Goal: Transaction & Acquisition: Purchase product/service

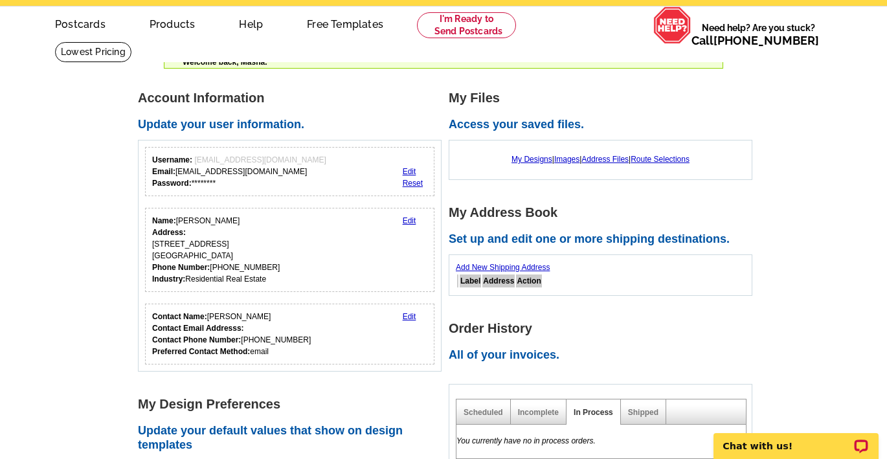
scroll to position [54, 0]
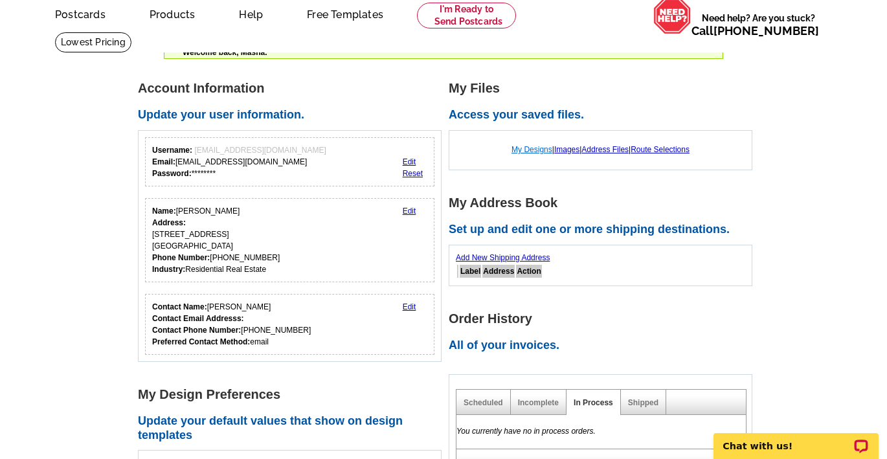
click at [530, 149] on link "My Designs" at bounding box center [532, 149] width 41 height 9
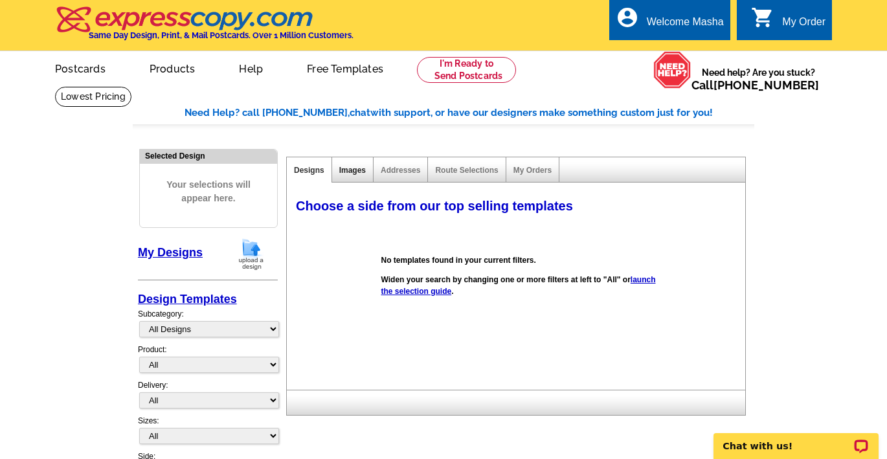
click at [359, 170] on link "Images" at bounding box center [352, 170] width 27 height 9
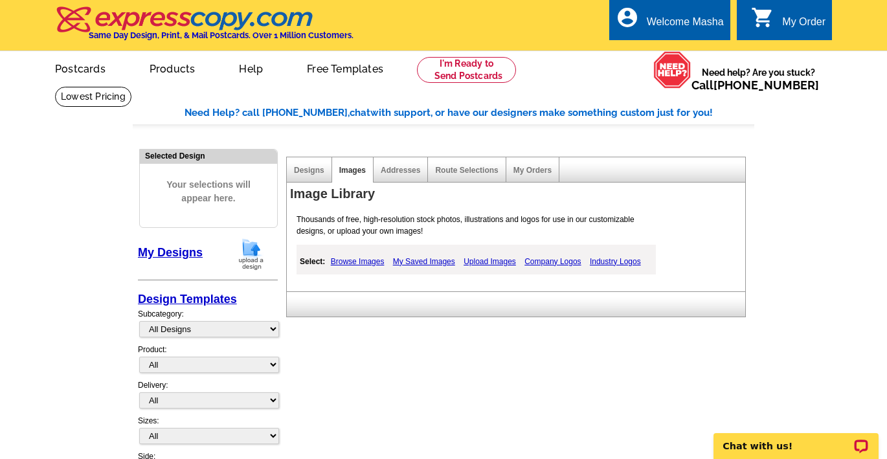
click at [361, 260] on link "Browse Images" at bounding box center [358, 262] width 60 height 16
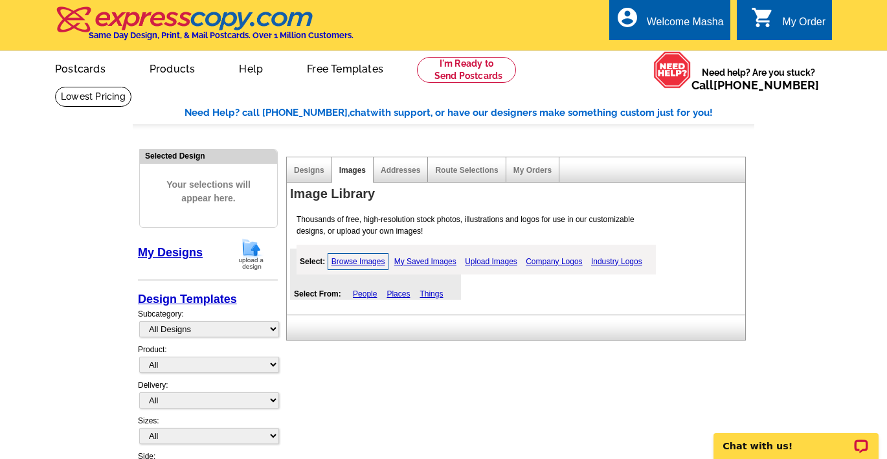
click at [502, 260] on link "Upload Images" at bounding box center [491, 262] width 59 height 16
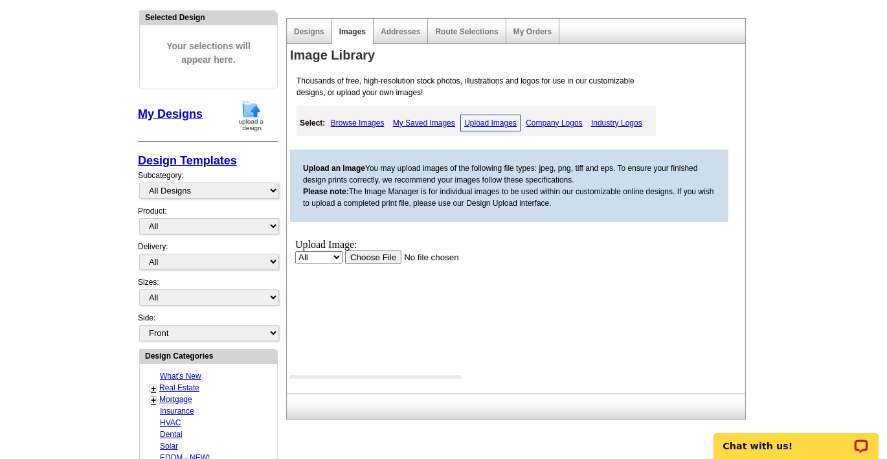
scroll to position [168, 0]
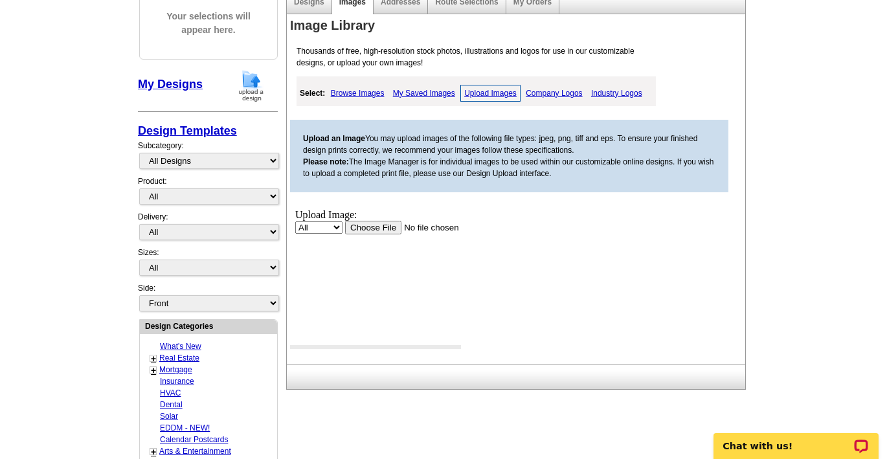
click at [369, 226] on input "file" at bounding box center [427, 227] width 164 height 14
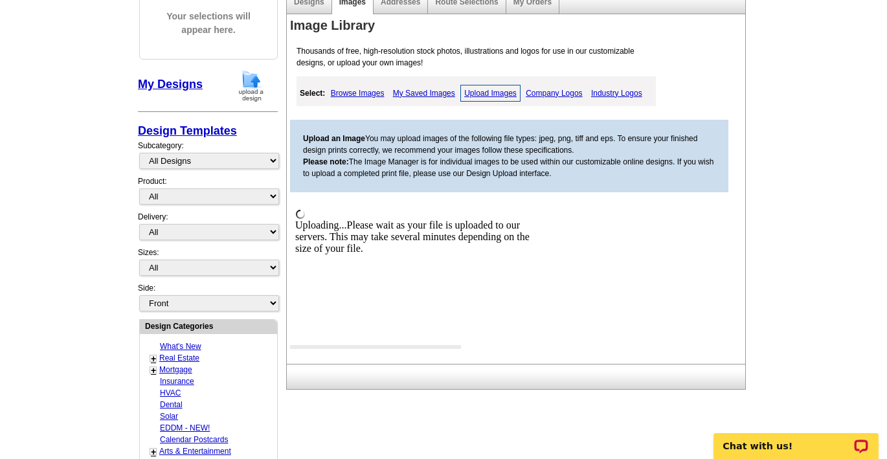
click at [478, 98] on link "Upload Images" at bounding box center [491, 93] width 60 height 17
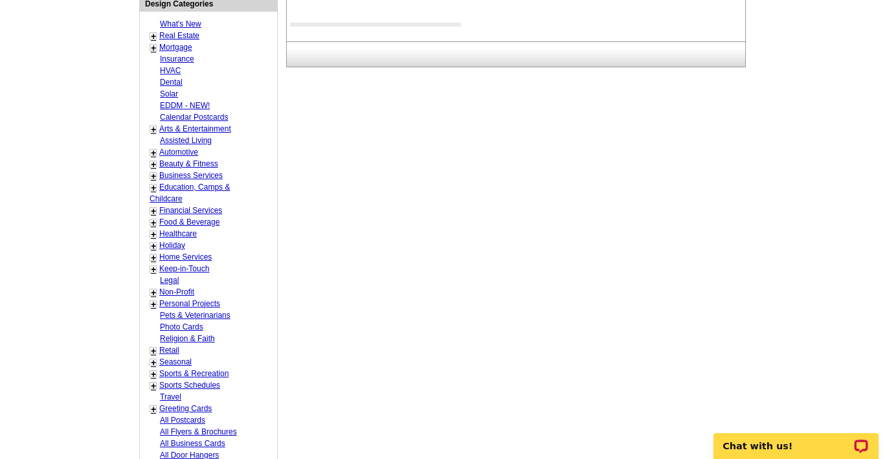
scroll to position [206, 0]
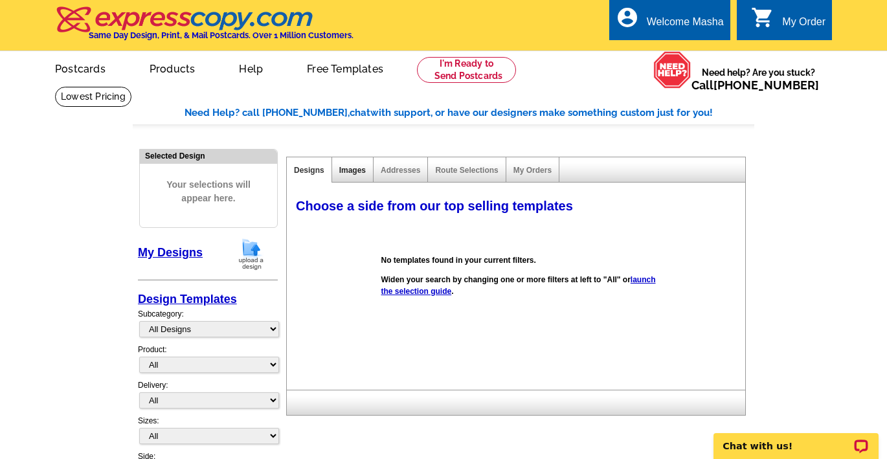
click at [351, 169] on link "Images" at bounding box center [352, 170] width 27 height 9
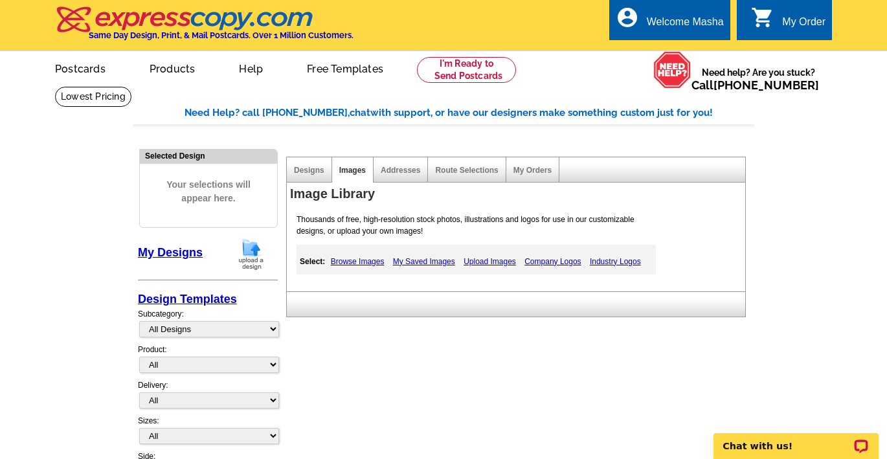
click at [489, 262] on link "Upload Images" at bounding box center [490, 262] width 59 height 16
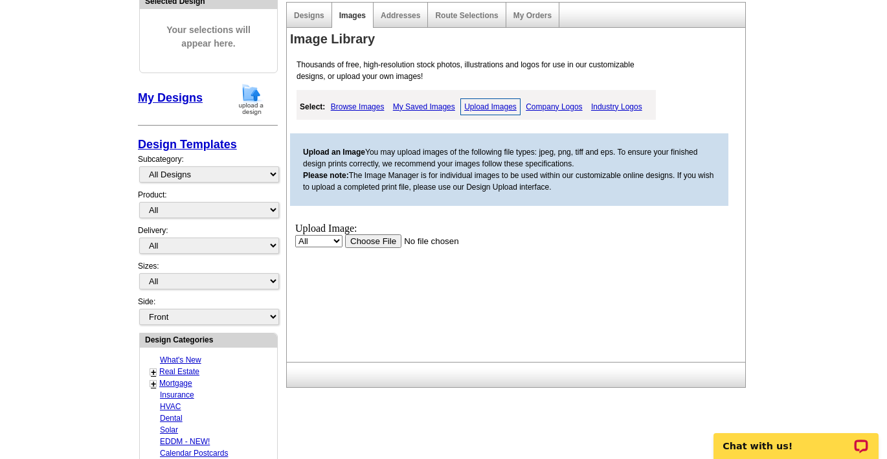
scroll to position [210, 0]
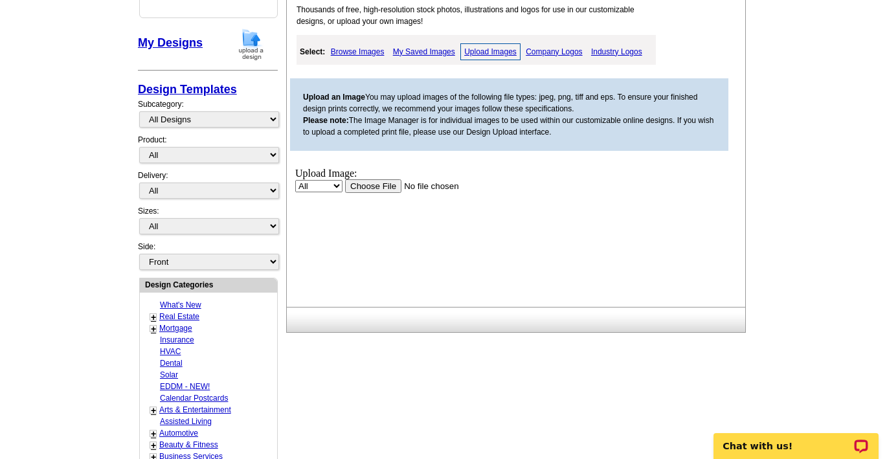
click at [374, 184] on input "file" at bounding box center [427, 186] width 164 height 14
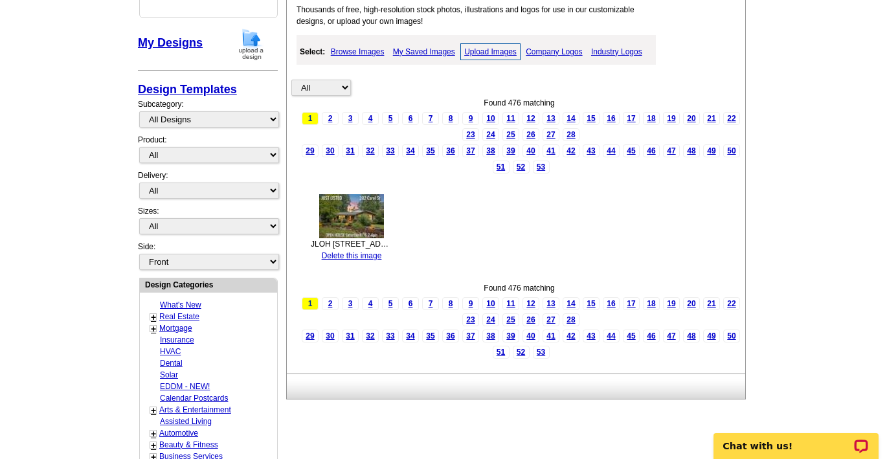
click at [492, 49] on link "Upload Images" at bounding box center [491, 51] width 60 height 17
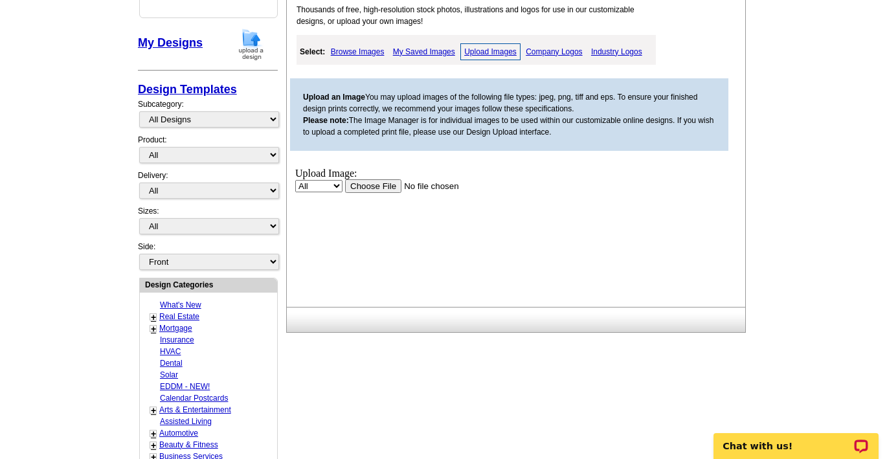
scroll to position [0, 0]
click at [362, 188] on input "file" at bounding box center [427, 186] width 164 height 14
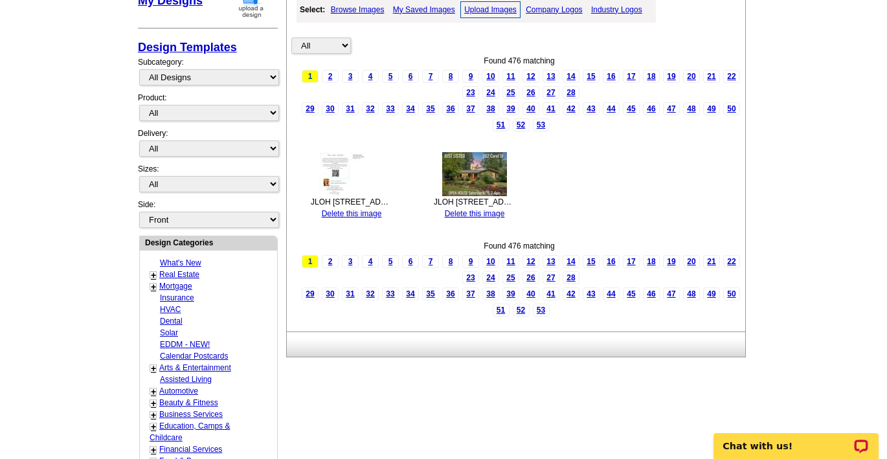
scroll to position [24, 0]
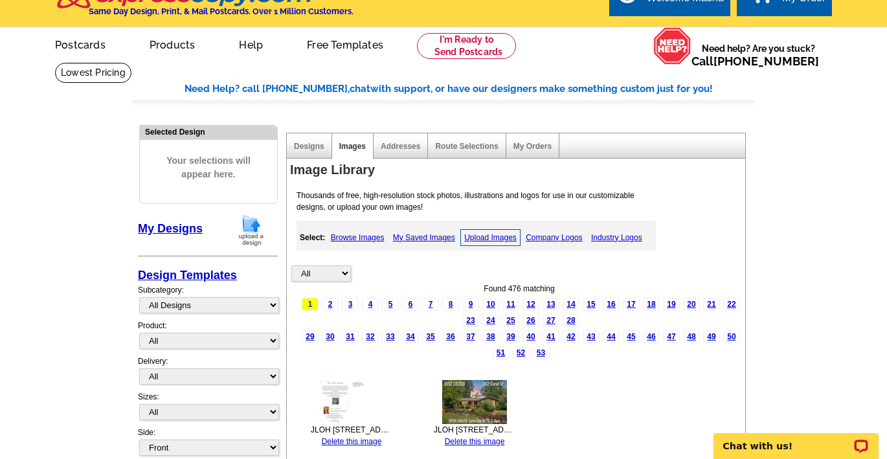
click at [217, 169] on span "Your selections will appear here." at bounding box center [209, 167] width 118 height 53
click at [345, 391] on img at bounding box center [351, 402] width 65 height 44
click at [98, 45] on link "Postcards" at bounding box center [79, 43] width 91 height 30
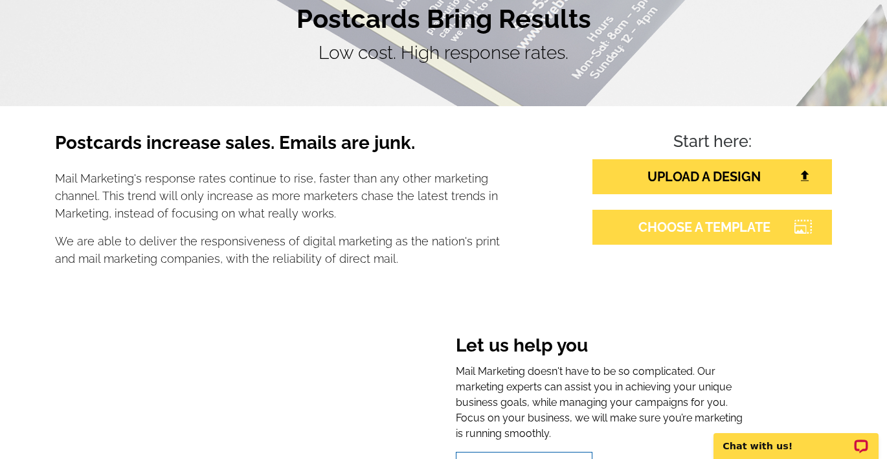
scroll to position [128, 0]
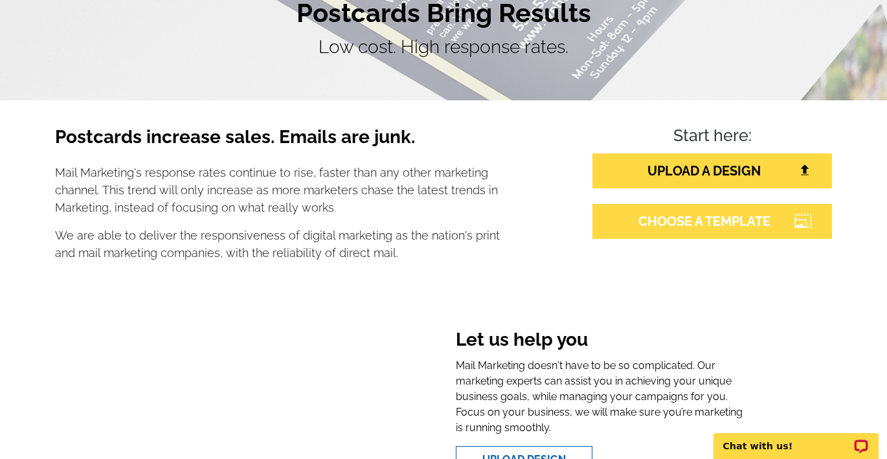
click at [702, 219] on link "CHOOSE A TEMPLATE" at bounding box center [713, 221] width 240 height 35
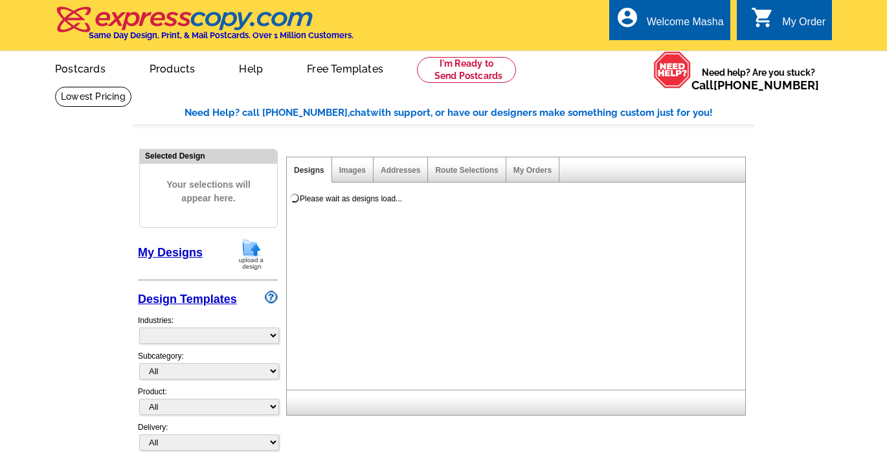
select select "785"
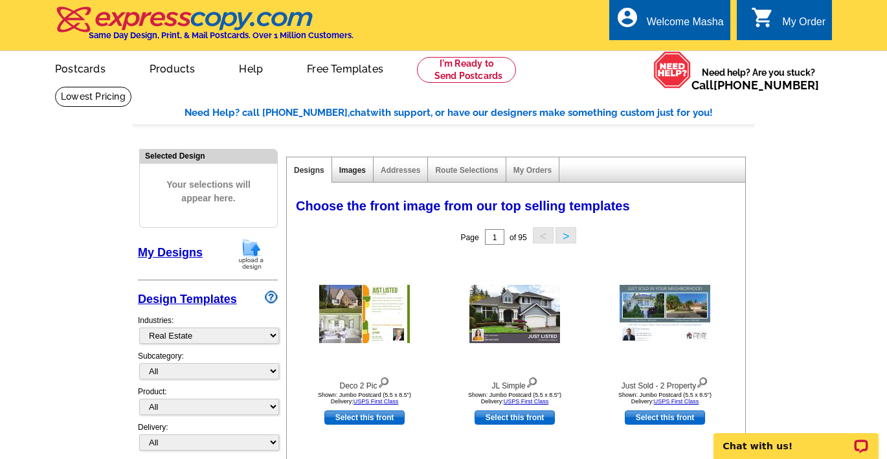
click at [346, 171] on link "Images" at bounding box center [352, 170] width 27 height 9
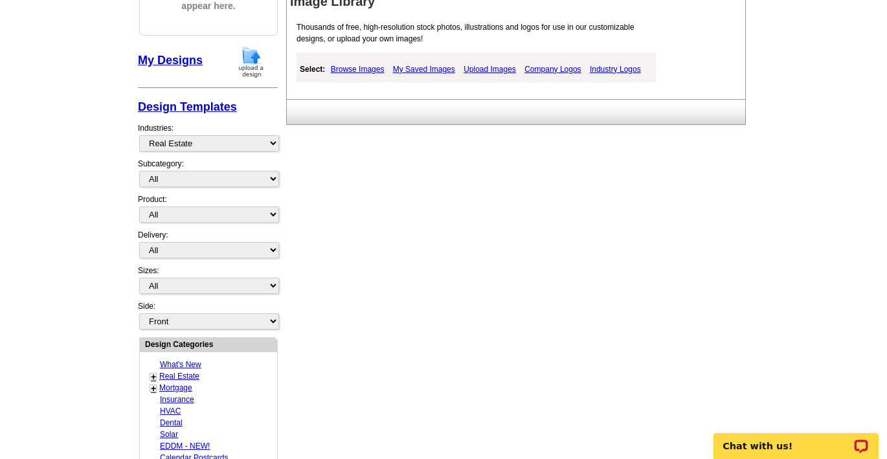
scroll to position [194, 0]
click at [430, 71] on link "My Saved Images" at bounding box center [424, 68] width 69 height 16
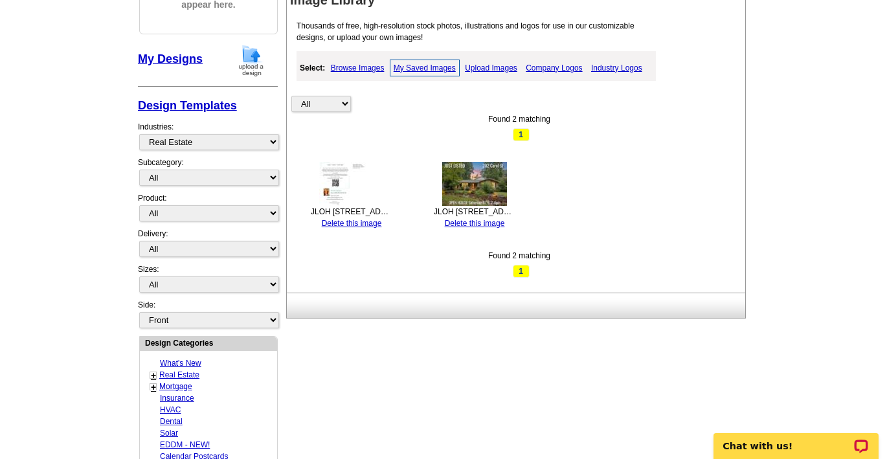
click at [470, 181] on img at bounding box center [474, 184] width 65 height 44
click at [479, 197] on img at bounding box center [474, 184] width 65 height 44
click at [488, 212] on div "JLOH 202 Carol St.png" at bounding box center [475, 212] width 82 height 12
click at [483, 187] on img at bounding box center [474, 184] width 65 height 44
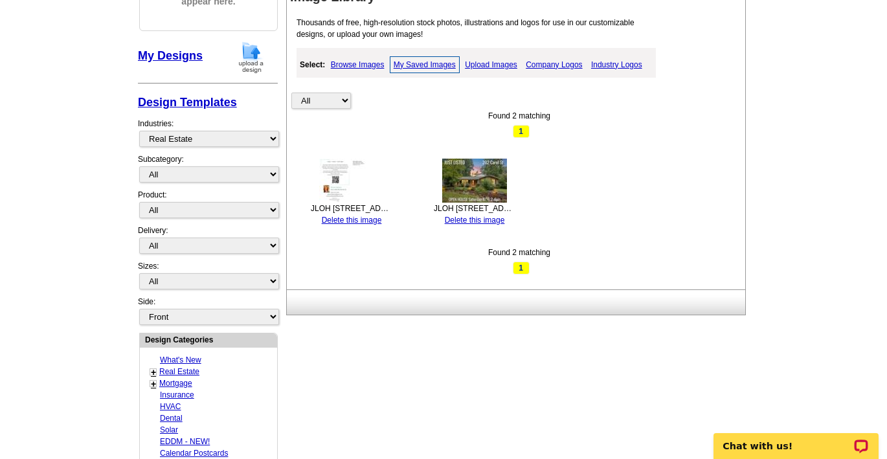
scroll to position [201, 0]
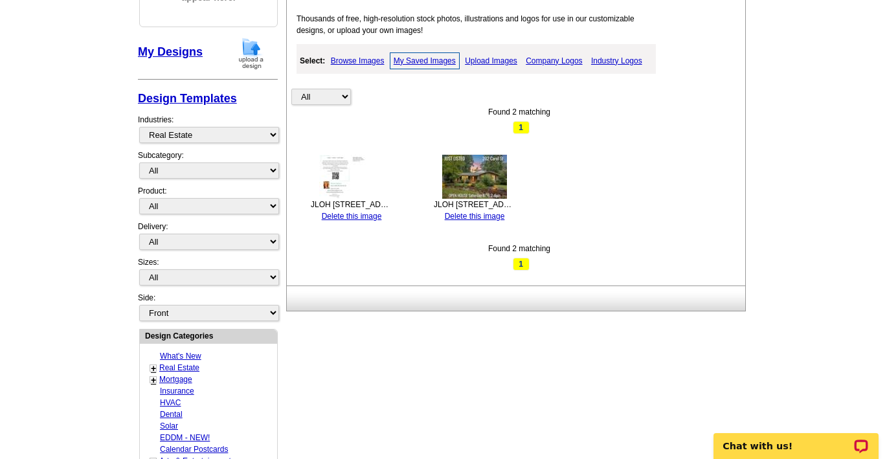
click at [477, 183] on img at bounding box center [474, 177] width 65 height 44
click at [95, 131] on main "Need Help? call 800-260-5887, chat with support, or have our designers make som…" at bounding box center [443, 366] width 887 height 963
click at [162, 56] on link "My Designs" at bounding box center [170, 51] width 65 height 13
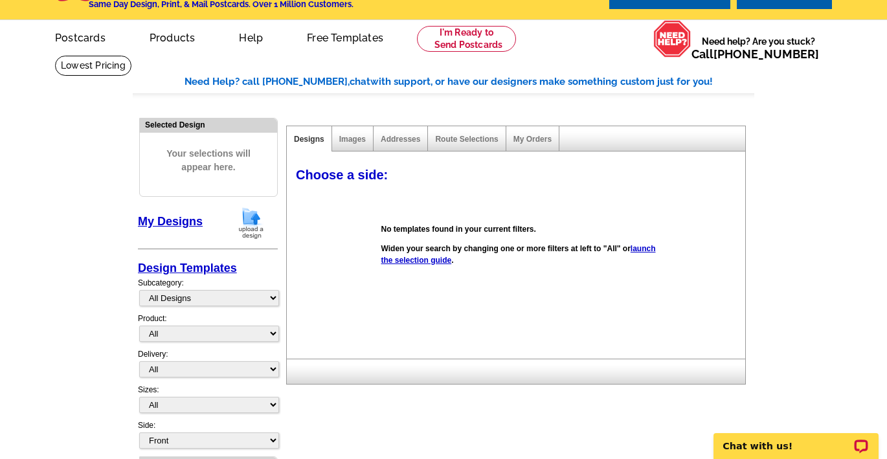
scroll to position [16, 0]
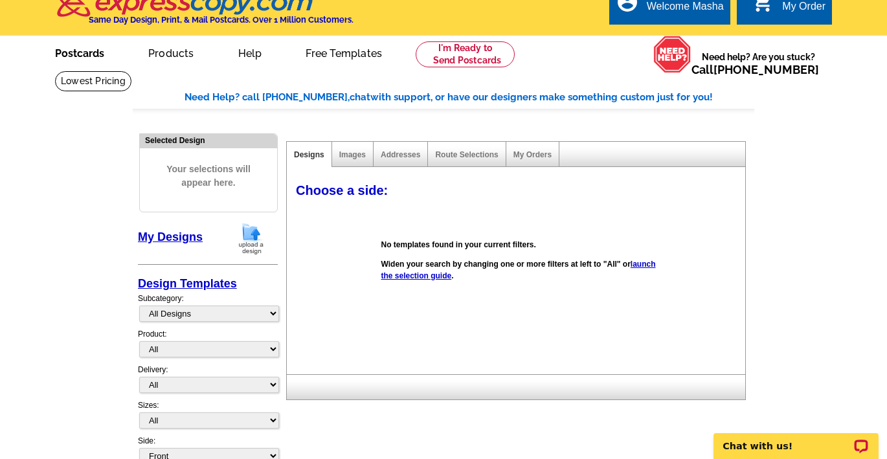
click at [85, 56] on link "Postcards" at bounding box center [79, 52] width 91 height 30
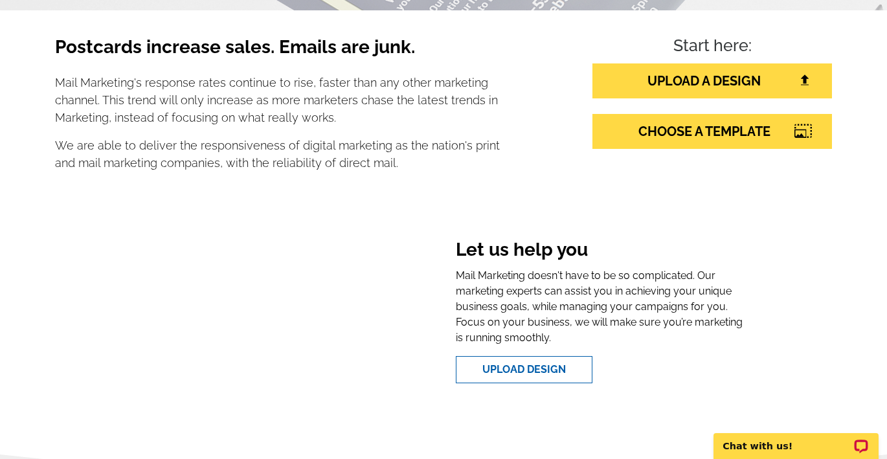
scroll to position [220, 0]
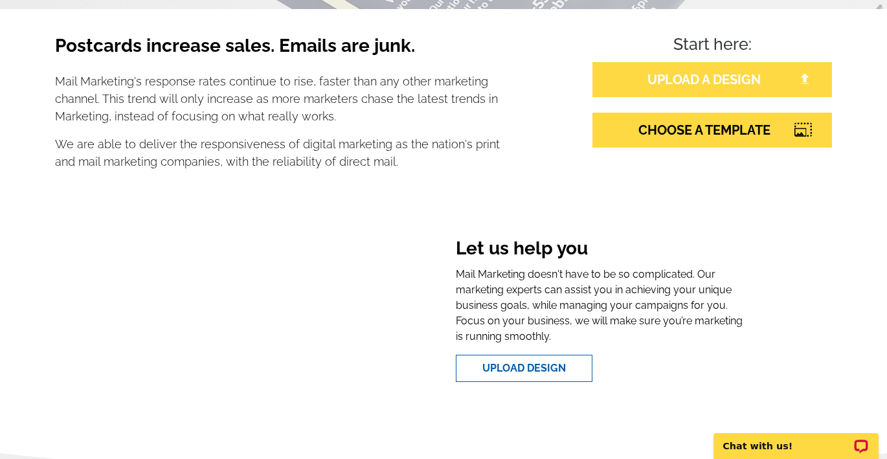
click at [709, 76] on link "UPLOAD A DESIGN" at bounding box center [713, 79] width 240 height 35
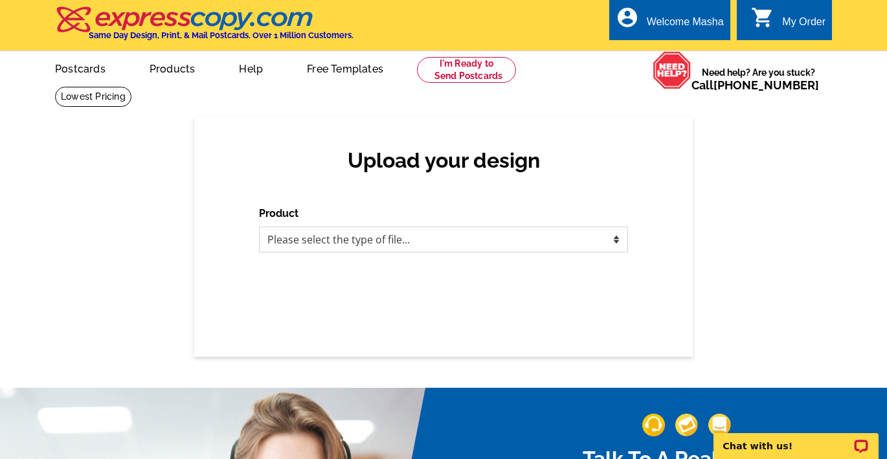
click at [416, 242] on select "Please select the type of file... Postcards Business Cards Letters and flyers G…" at bounding box center [443, 240] width 369 height 26
select select "1"
click at [259, 227] on select "Please select the type of file... Postcards Business Cards Letters and flyers G…" at bounding box center [443, 240] width 369 height 26
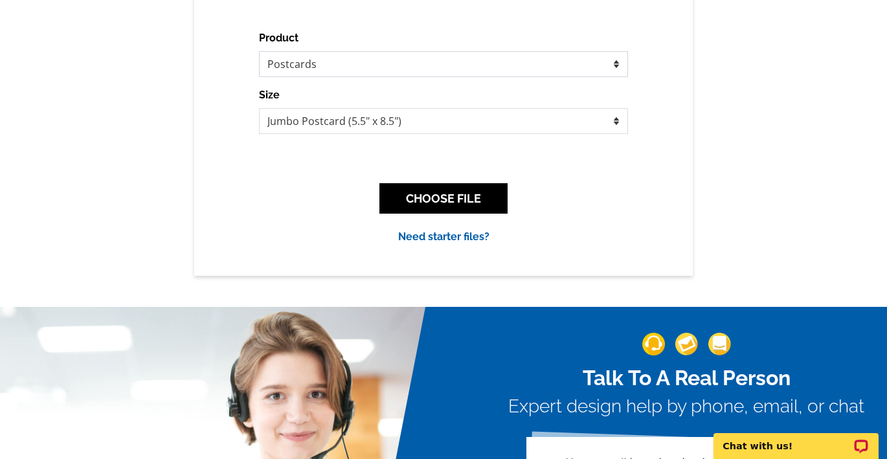
scroll to position [198, 0]
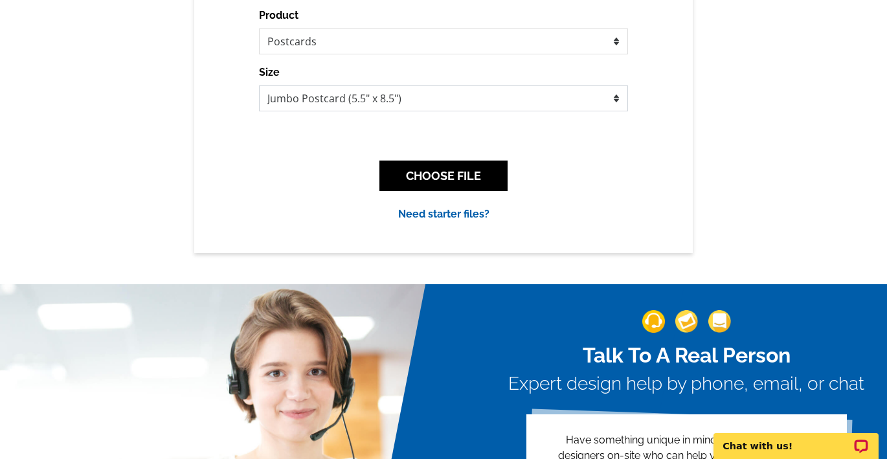
click at [388, 95] on select "Jumbo Postcard (5.5" x 8.5") Regular Postcard (4.25" x 5.6") Panoramic Postcard…" at bounding box center [443, 98] width 369 height 26
select select "1"
click at [259, 85] on select "Jumbo Postcard (5.5" x 8.5") Regular Postcard (4.25" x 5.6") Panoramic Postcard…" at bounding box center [443, 98] width 369 height 26
click at [455, 181] on button "CHOOSE FILE" at bounding box center [444, 176] width 128 height 30
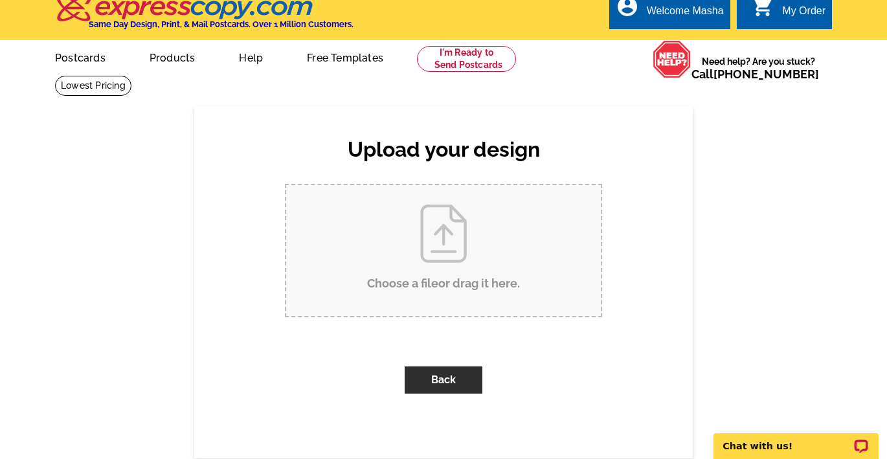
scroll to position [0, 0]
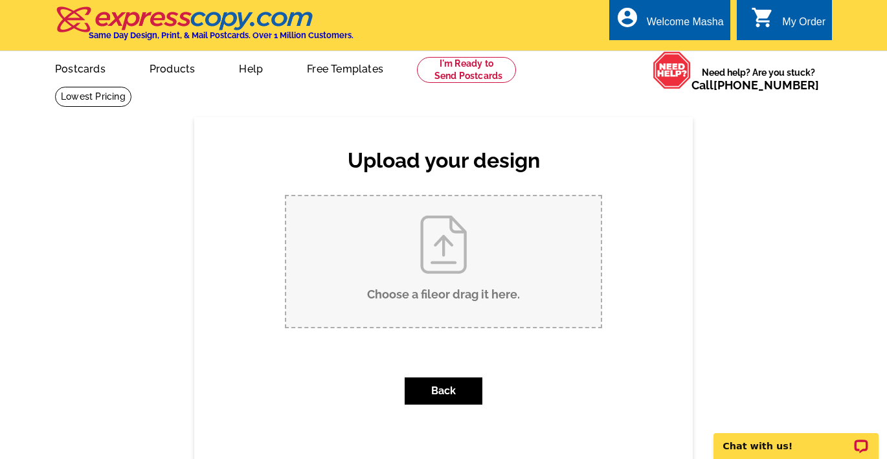
click at [431, 243] on input "Choose a file or drag it here ." at bounding box center [443, 261] width 315 height 131
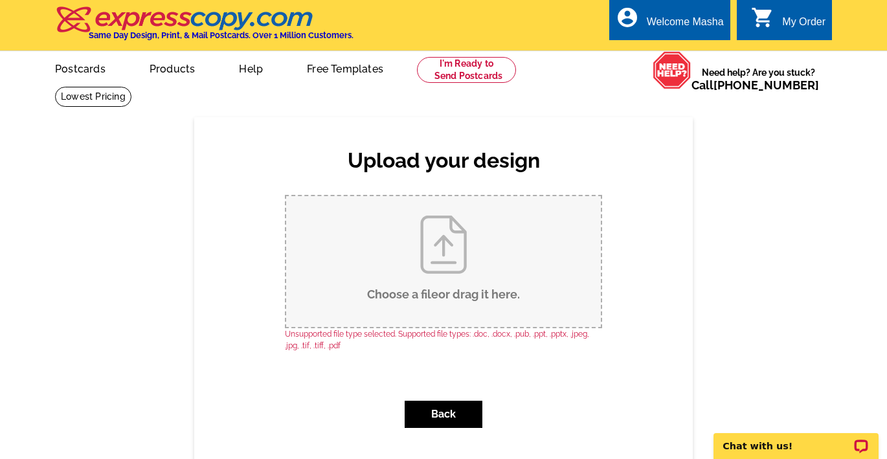
click at [462, 251] on input "Choose a file or drag it here ." at bounding box center [443, 261] width 315 height 131
type input "C:\fakepath\JLOH 202 Carol St (1).pdf"
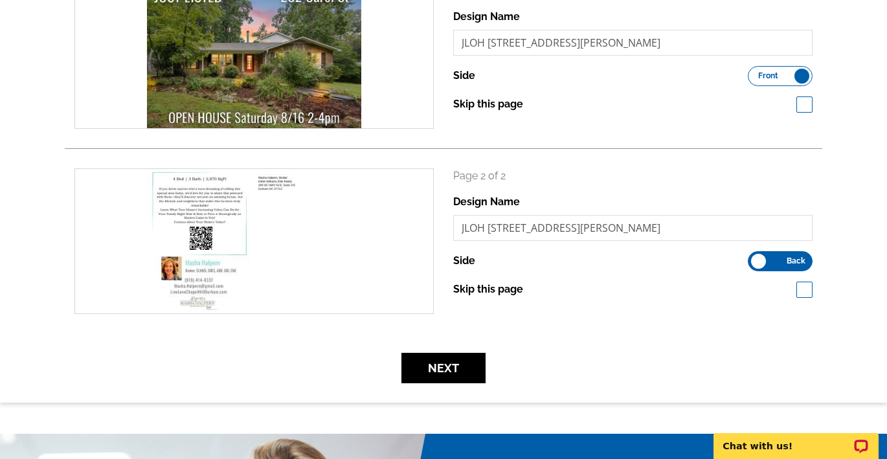
scroll to position [241, 0]
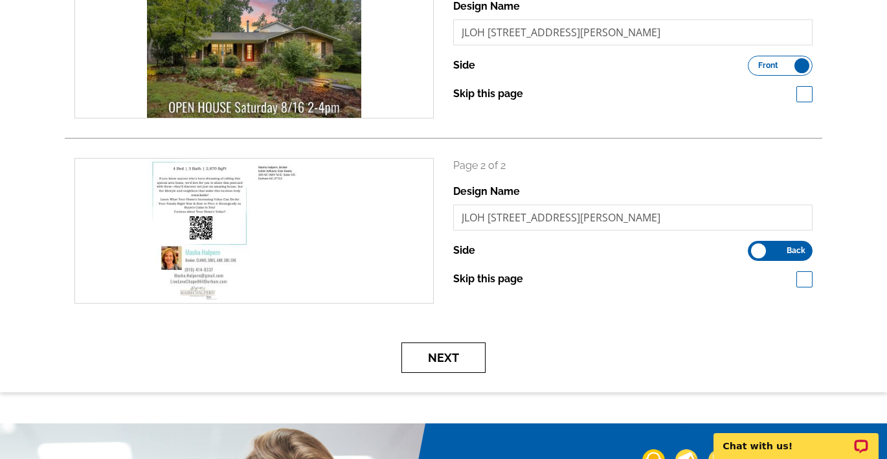
click at [454, 358] on button "Next" at bounding box center [444, 358] width 84 height 30
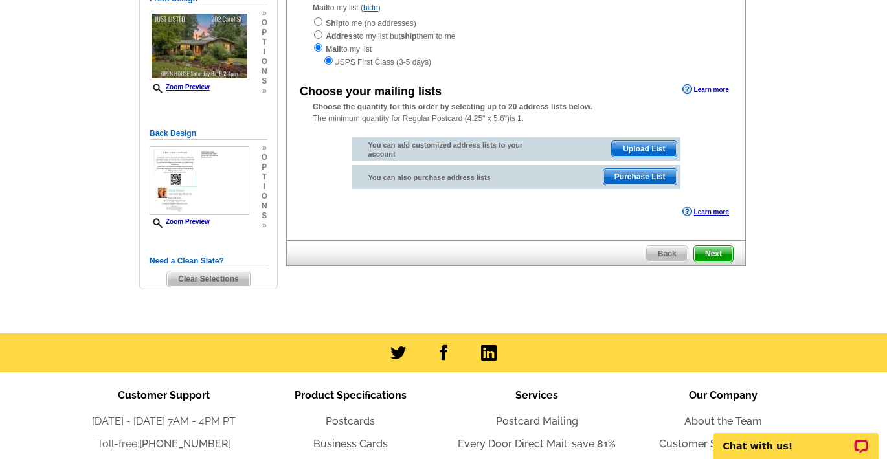
scroll to position [187, 0]
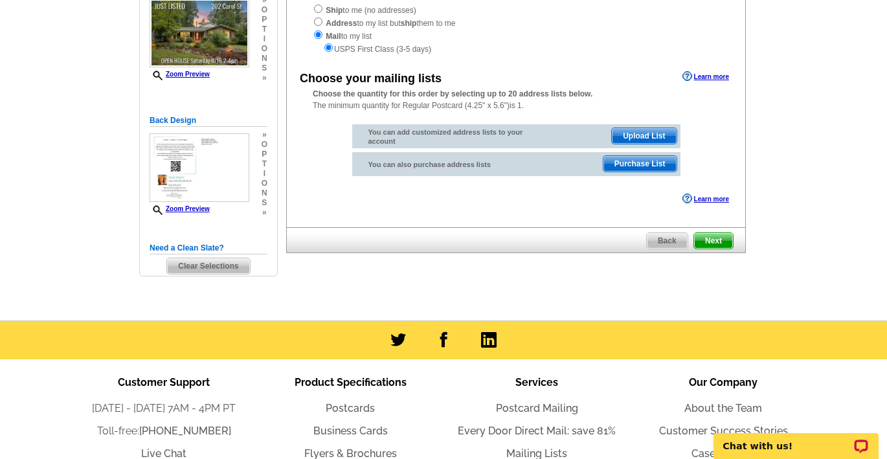
click at [490, 268] on div "Select Design Customize Delivery Options Printing Options Back Next Delivery op…" at bounding box center [515, 87] width 465 height 362
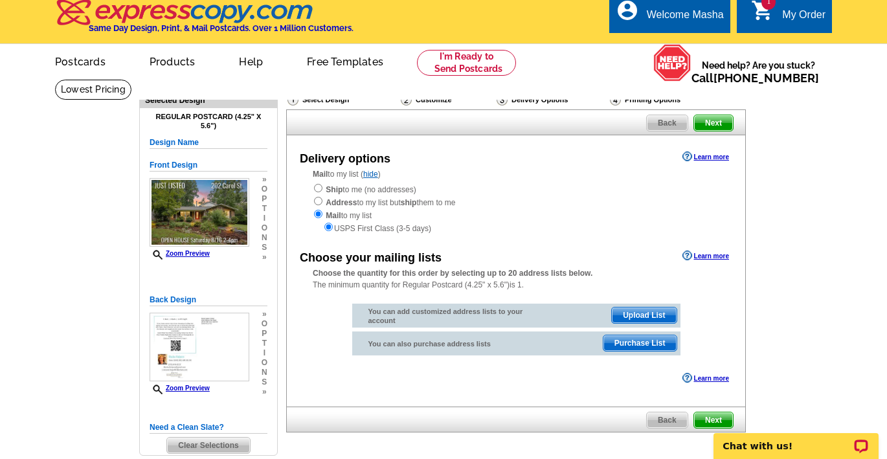
scroll to position [0, 0]
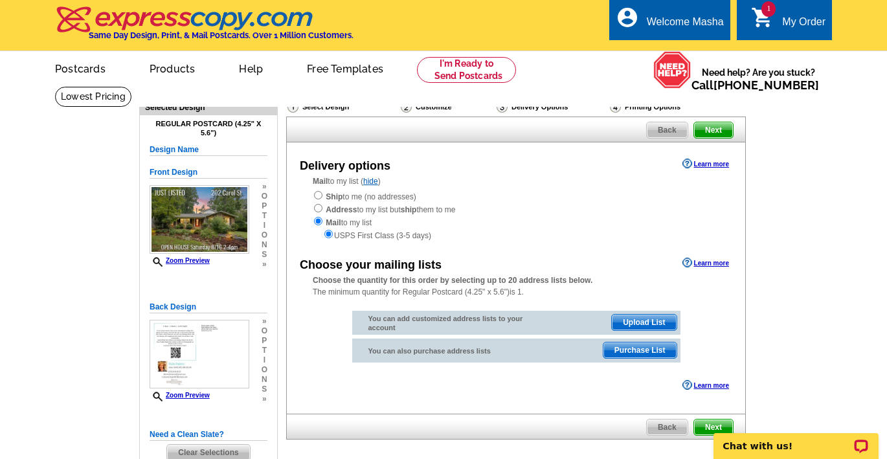
click at [187, 149] on h5 "Design Name" at bounding box center [209, 150] width 118 height 12
drag, startPoint x: 205, startPoint y: 150, endPoint x: 152, endPoint y: 154, distance: 52.7
click at [152, 154] on h5 "Design Name" at bounding box center [209, 150] width 118 height 12
click at [653, 192] on div "Ship to me (no addresses) Address to my list but ship them to me Mail to my lis…" at bounding box center [516, 216] width 407 height 52
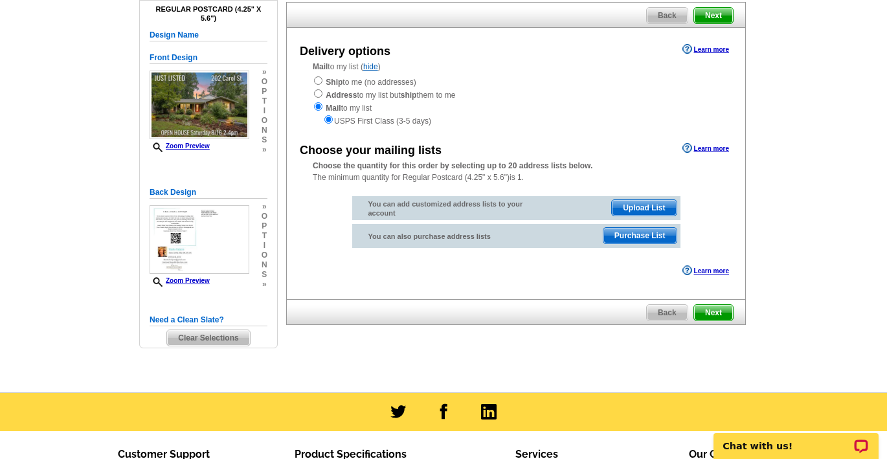
scroll to position [72, 0]
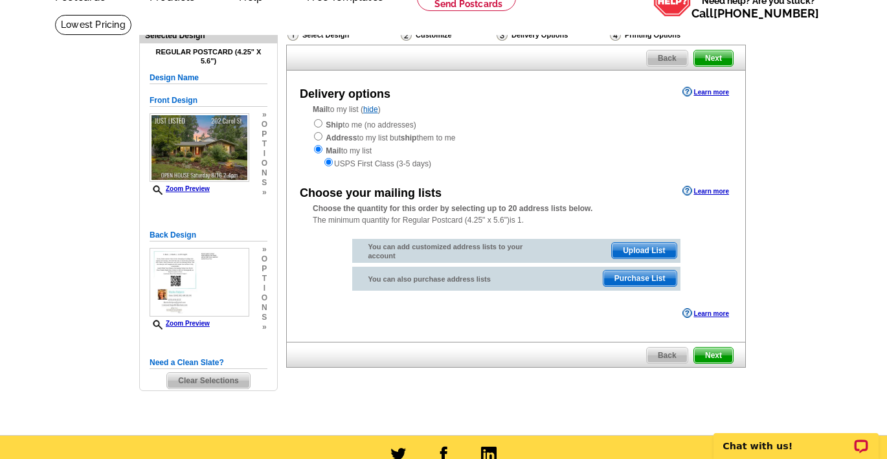
click at [655, 250] on span "Upload List" at bounding box center [644, 251] width 64 height 16
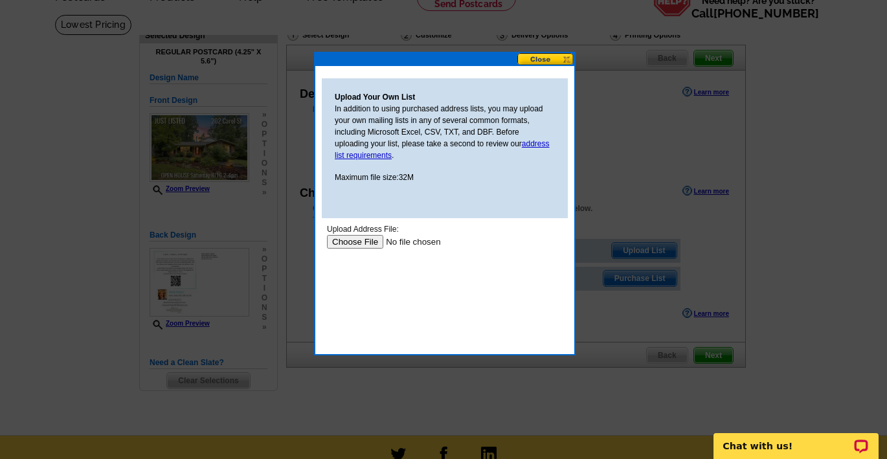
scroll to position [0, 0]
